Goal: Task Accomplishment & Management: Use online tool/utility

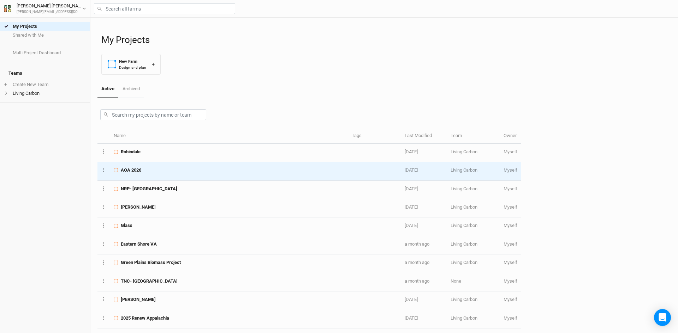
click at [138, 172] on span "AOA 2026" at bounding box center [131, 170] width 20 height 6
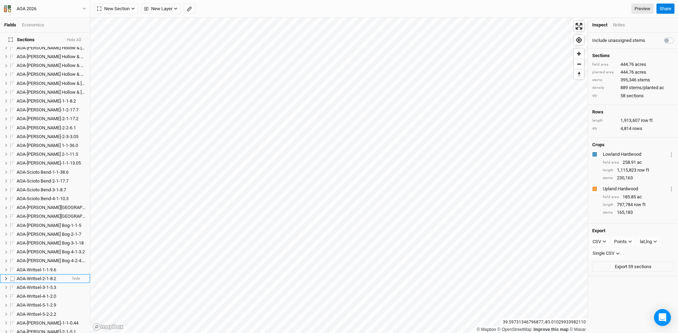
scroll to position [212, 0]
click at [41, 170] on span "AOA-Scioto Bend-1-1-38.6" at bounding box center [43, 172] width 52 height 5
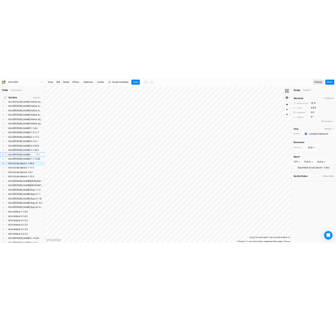
scroll to position [197, 0]
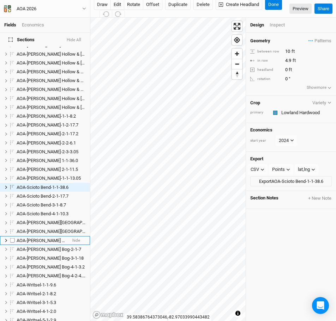
click at [37, 238] on span "AOA-[PERSON_NAME] Bog-1-1-5" at bounding box center [49, 240] width 65 height 5
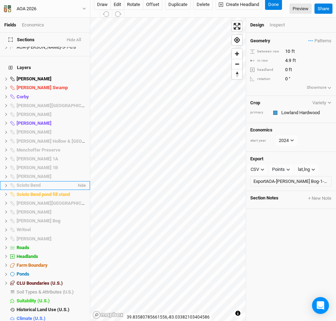
scroll to position [531, 0]
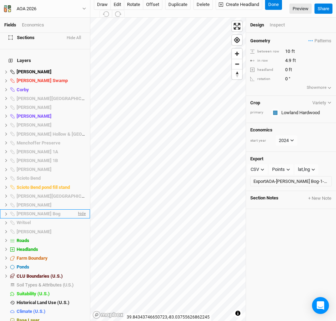
click at [77, 210] on span "hide" at bounding box center [81, 214] width 9 height 9
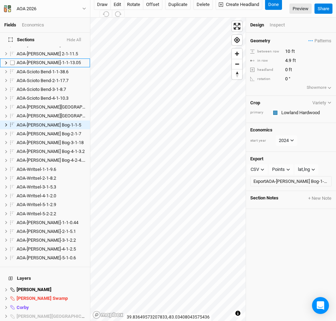
scroll to position [318, 0]
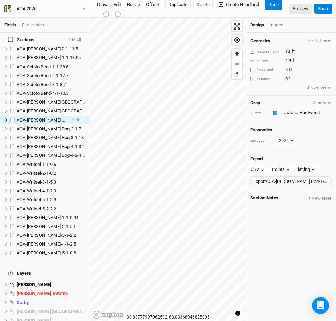
click at [47, 118] on span "AOA-[PERSON_NAME] Bog-1-1-5" at bounding box center [49, 120] width 65 height 5
click at [276, 26] on div "Inspect" at bounding box center [282, 25] width 25 height 6
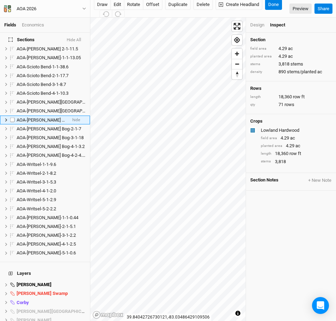
click at [43, 118] on span "AOA-[PERSON_NAME] Bog-1-1-5" at bounding box center [49, 120] width 65 height 5
click at [58, 117] on input "AOA-[PERSON_NAME] Bog-1-1-5" at bounding box center [40, 120] width 48 height 6
click at [60, 117] on input "AOA-[PERSON_NAME] Bog-1-1-5" at bounding box center [40, 120] width 48 height 6
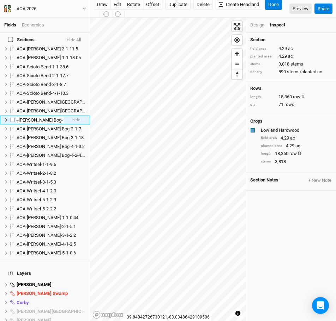
type input "AOA-[PERSON_NAME] Bog-1-1-4.29"
click at [43, 126] on span "AOA-[PERSON_NAME] Bog-2-1-7" at bounding box center [49, 128] width 65 height 5
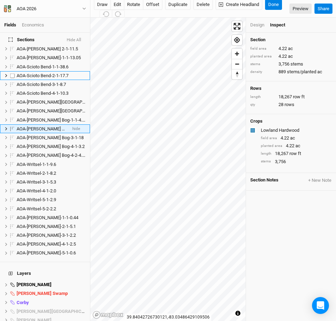
scroll to position [265, 0]
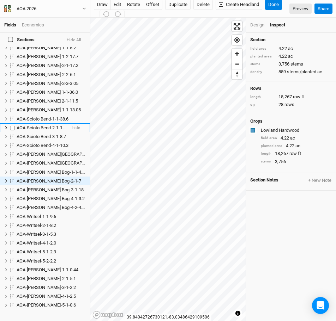
click at [42, 125] on span "AOA-Scioto Bend-2-1-17.7" at bounding box center [43, 127] width 52 height 5
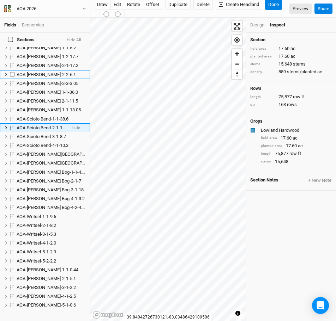
scroll to position [212, 0]
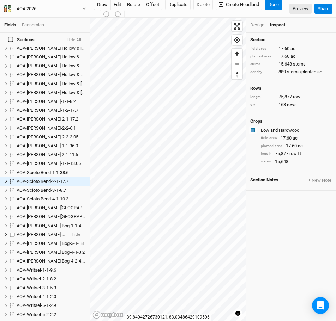
click at [47, 230] on li "AOA-[PERSON_NAME] Bog-2-1-7 hide" at bounding box center [45, 234] width 90 height 9
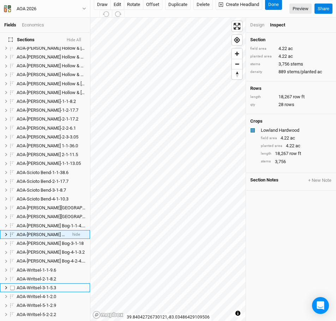
scroll to position [265, 0]
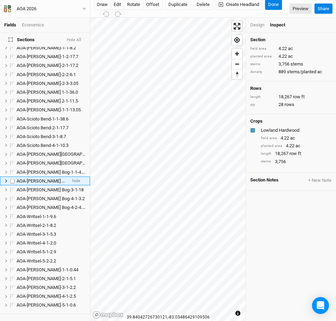
click at [47, 179] on span "AOA-[PERSON_NAME] Bog-2-1-7" at bounding box center [49, 181] width 65 height 5
click at [44, 179] on span "AOA-[PERSON_NAME] Bog-2-1-7" at bounding box center [49, 181] width 65 height 5
click at [41, 179] on span "AOA-[PERSON_NAME] Bog-2-1-7" at bounding box center [49, 181] width 65 height 5
click at [42, 179] on span "AOA-[PERSON_NAME] Bog-2-1-7" at bounding box center [49, 181] width 65 height 5
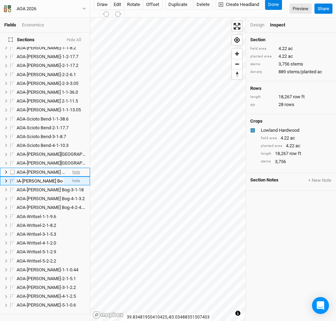
scroll to position [0, 2]
click at [58, 178] on input "AOA-[PERSON_NAME] Bog-2-1-7" at bounding box center [40, 181] width 48 height 6
type input "AOA-[PERSON_NAME] Bog-2-1-4.22"
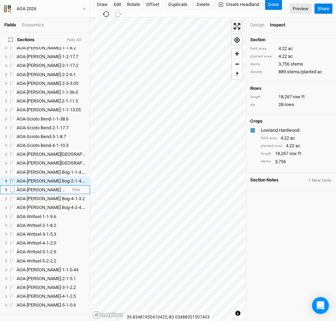
click at [46, 187] on span "AOA-[PERSON_NAME] Bog-3-1-18" at bounding box center [50, 189] width 67 height 5
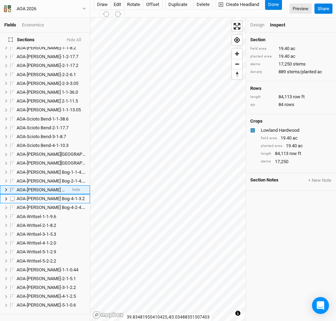
scroll to position [274, 0]
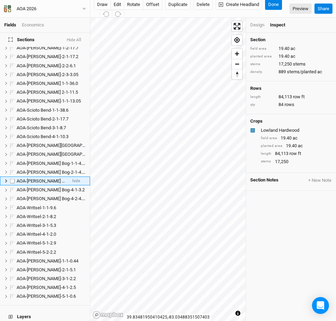
click at [36, 179] on span "AOA-[PERSON_NAME] Bog-3-1-18" at bounding box center [50, 181] width 67 height 5
click at [59, 178] on input "AOA-[PERSON_NAME] Bog-3-1-18" at bounding box center [40, 181] width 48 height 6
drag, startPoint x: 56, startPoint y: 176, endPoint x: 64, endPoint y: 177, distance: 7.8
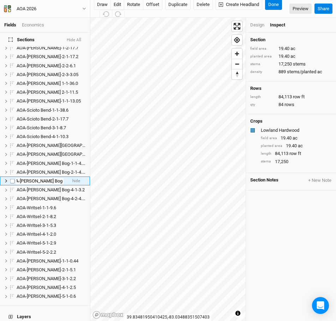
click at [65, 177] on li "AOA-[PERSON_NAME] Bog-3-1-18 hide" at bounding box center [45, 181] width 90 height 9
type input "AOA-[PERSON_NAME] Bog-3-1-19.4"
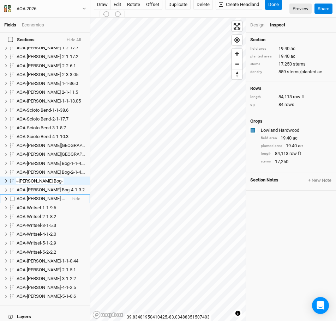
click at [57, 195] on li "AOA-[PERSON_NAME] Bog-4-2-4.35 hide" at bounding box center [45, 199] width 90 height 9
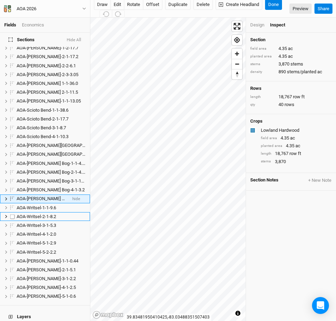
scroll to position [292, 0]
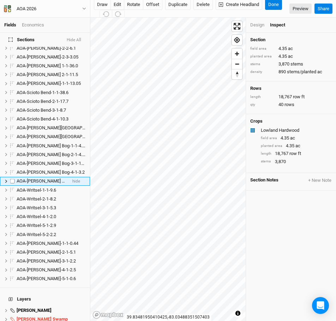
click at [42, 179] on span "AOA-[PERSON_NAME] Bog-4-2-4.35" at bounding box center [52, 181] width 71 height 5
click at [46, 170] on span "AOA-[PERSON_NAME] Bog-4-1-3.2" at bounding box center [51, 172] width 68 height 5
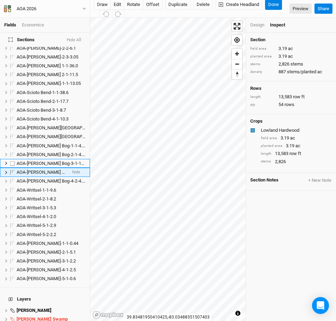
scroll to position [283, 0]
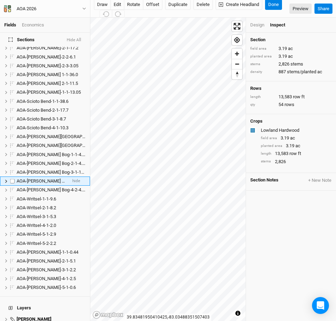
click at [42, 179] on span "AOA-[PERSON_NAME] Bog-4-1-3.2" at bounding box center [51, 181] width 68 height 5
click at [58, 178] on input "AOA-[PERSON_NAME] Bog-4-1-3.2" at bounding box center [40, 181] width 48 height 6
drag, startPoint x: 57, startPoint y: 176, endPoint x: 61, endPoint y: 176, distance: 3.9
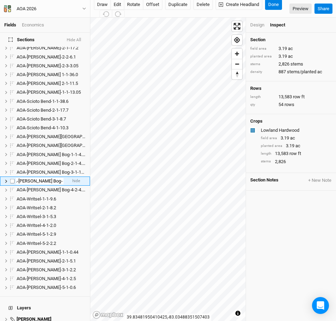
click at [61, 179] on div "AOA-[PERSON_NAME] Bog-4-1-3.2" at bounding box center [42, 182] width 50 height 6
type input "AOA-[PERSON_NAME] Bog-4-1-3.19"
click at [40, 187] on span "AOA-[PERSON_NAME] Bog-4-2-4.35" at bounding box center [52, 189] width 71 height 5
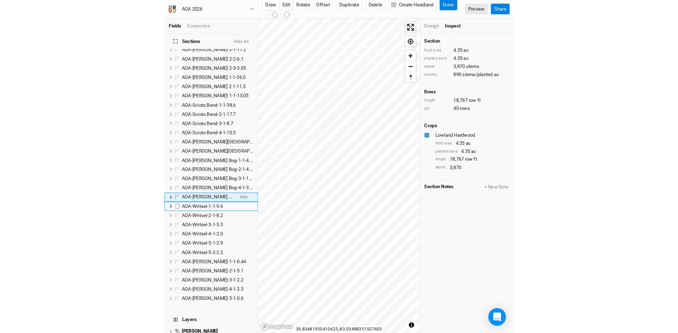
scroll to position [292, 0]
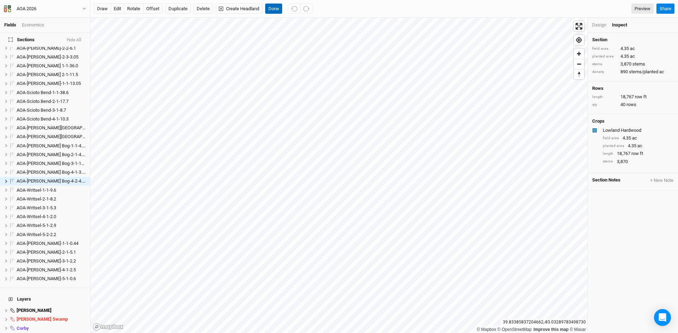
click at [278, 7] on button "Done" at bounding box center [273, 9] width 17 height 11
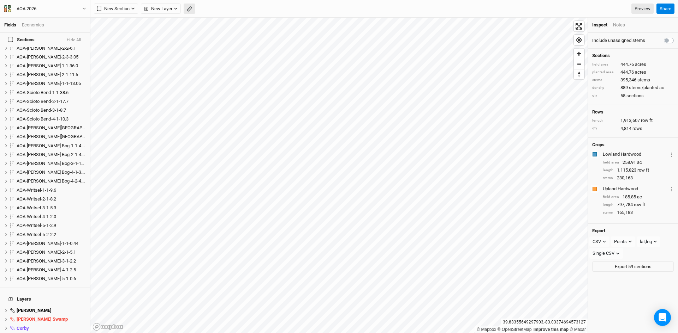
click at [190, 10] on icon "button" at bounding box center [189, 8] width 5 height 5
click at [108, 8] on icon "button" at bounding box center [109, 9] width 4 height 4
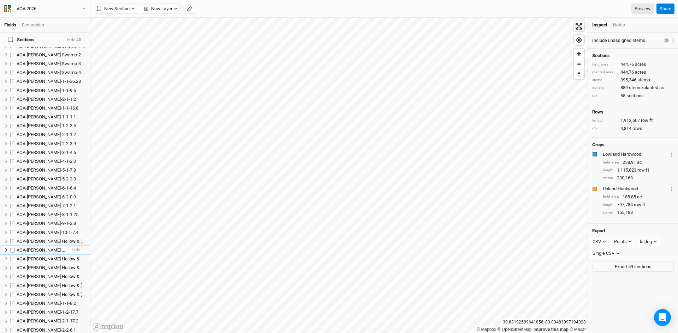
scroll to position [0, 0]
click at [34, 115] on span "AOA-[PERSON_NAME]-1-1-16.8" at bounding box center [48, 117] width 62 height 5
